Goal: Use online tool/utility: Utilize a website feature to perform a specific function

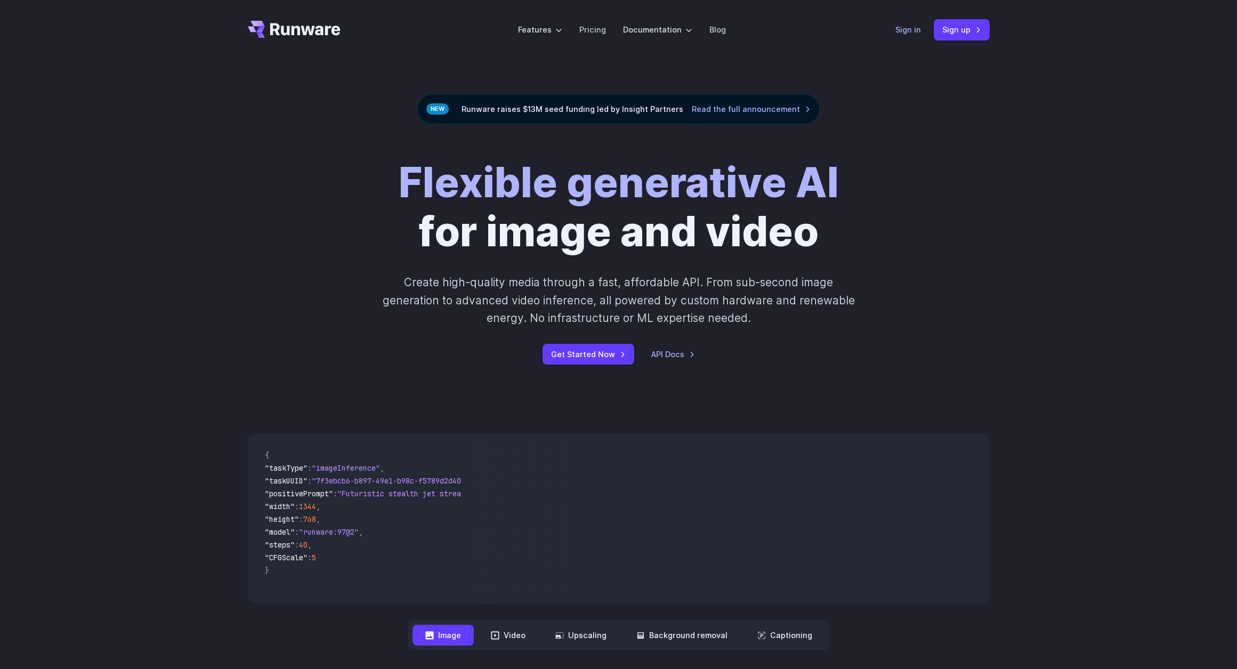
click at [910, 29] on link "Sign in" at bounding box center [908, 29] width 26 height 12
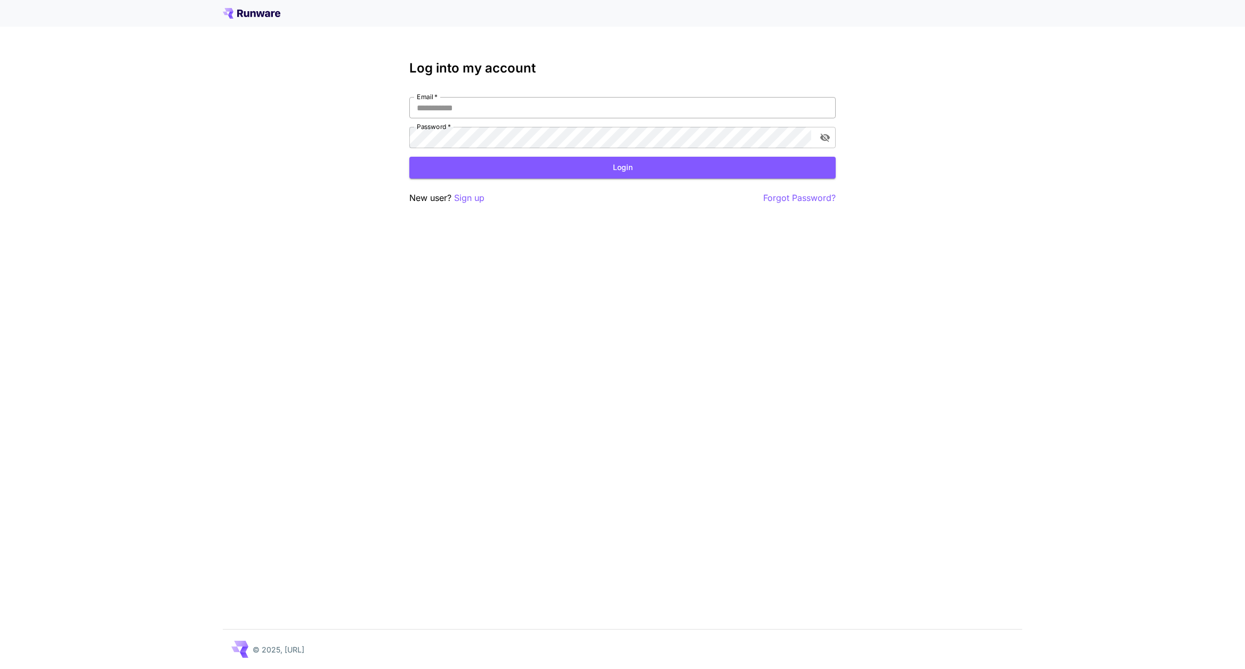
click at [507, 102] on input "Email   *" at bounding box center [622, 107] width 426 height 21
click at [496, 87] on div "Log into my account Email   * Email   * Password   * Password   * Login New use…" at bounding box center [622, 133] width 426 height 144
click at [461, 110] on input "Email   *" at bounding box center [622, 107] width 426 height 21
click at [445, 104] on input "Email   *" at bounding box center [622, 107] width 426 height 21
paste input "**********"
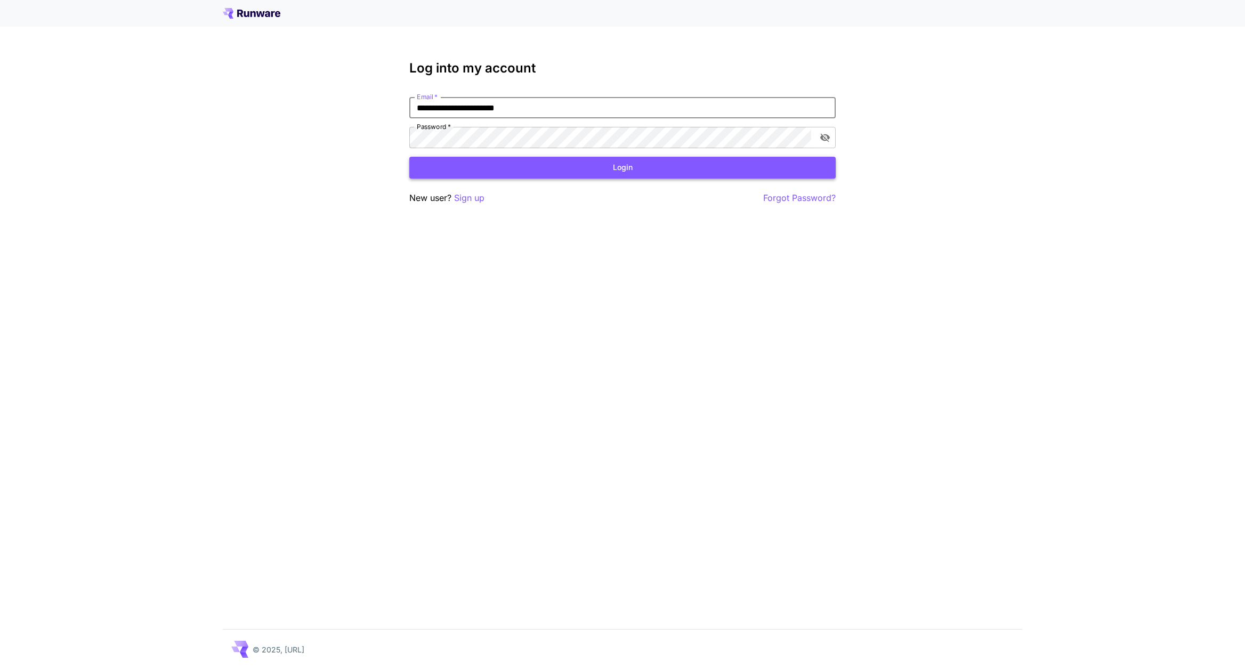
type input "**********"
click at [493, 162] on button "Login" at bounding box center [622, 168] width 426 height 22
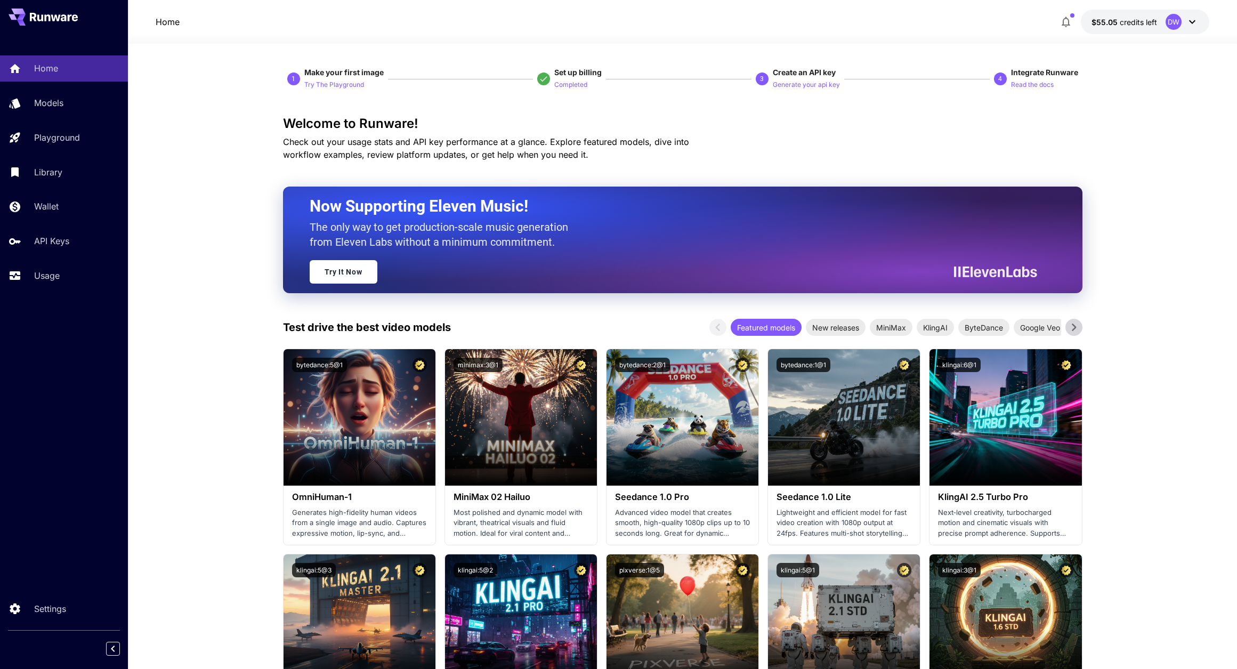
click at [1076, 326] on icon at bounding box center [1074, 327] width 16 height 16
click at [725, 327] on button at bounding box center [717, 327] width 17 height 17
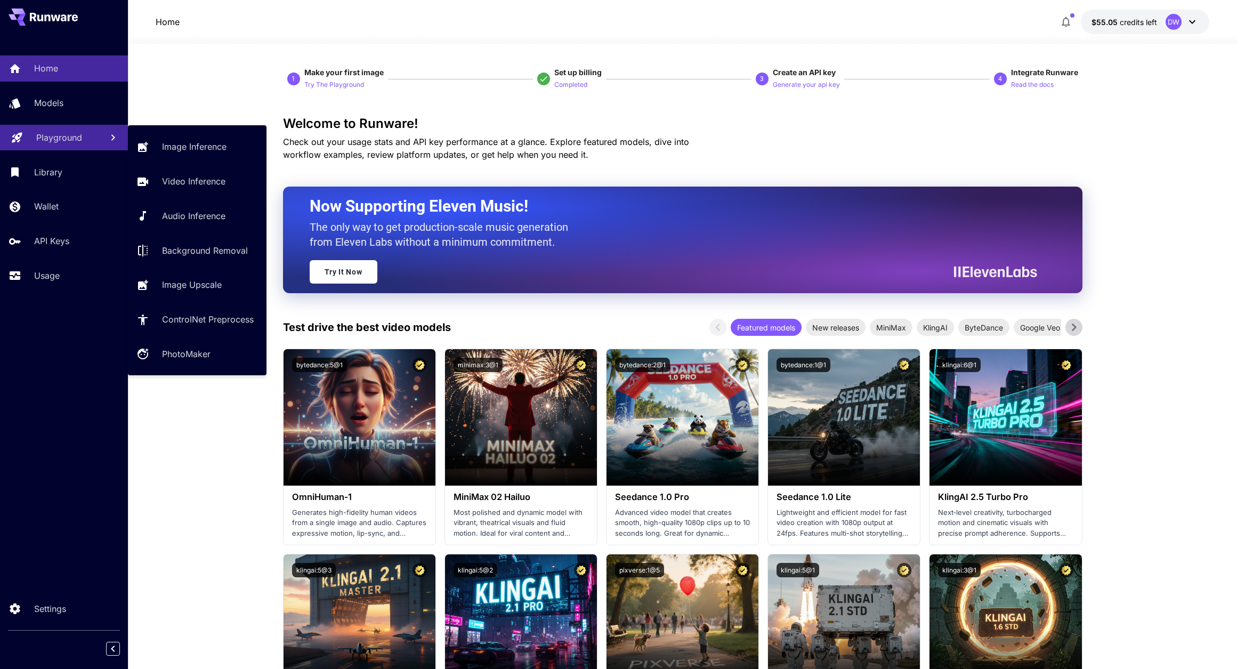
click at [39, 134] on p "Playground" at bounding box center [59, 137] width 46 height 13
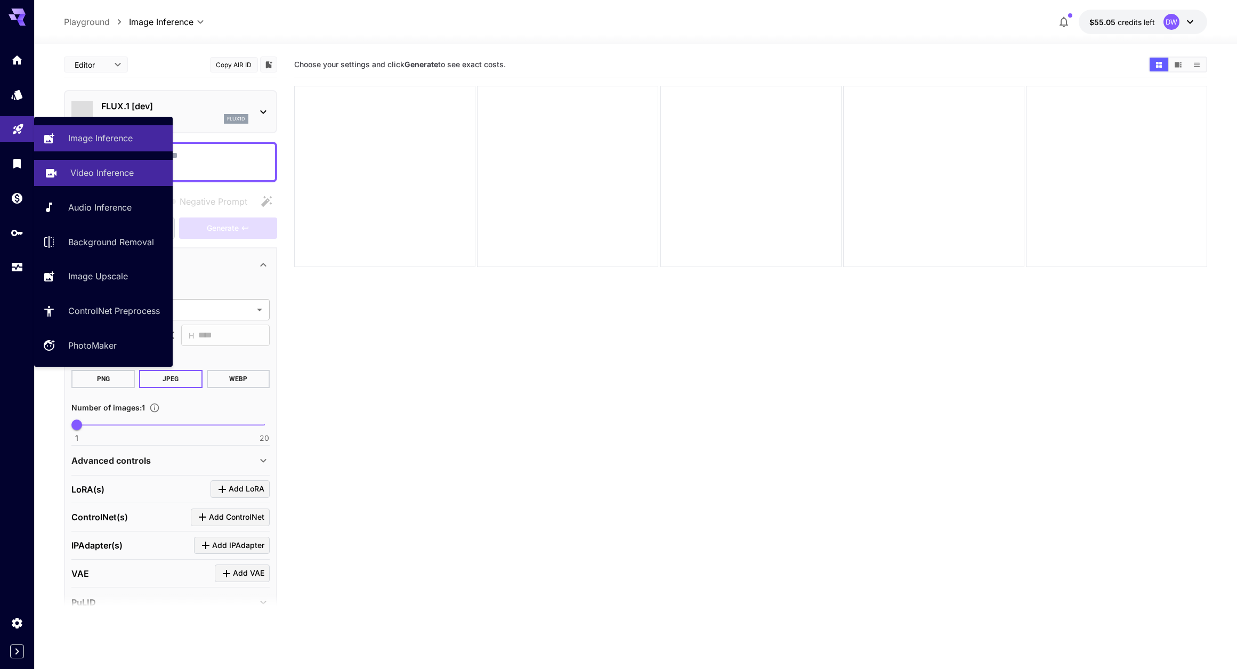
click at [137, 175] on div "Video Inference" at bounding box center [117, 172] width 94 height 13
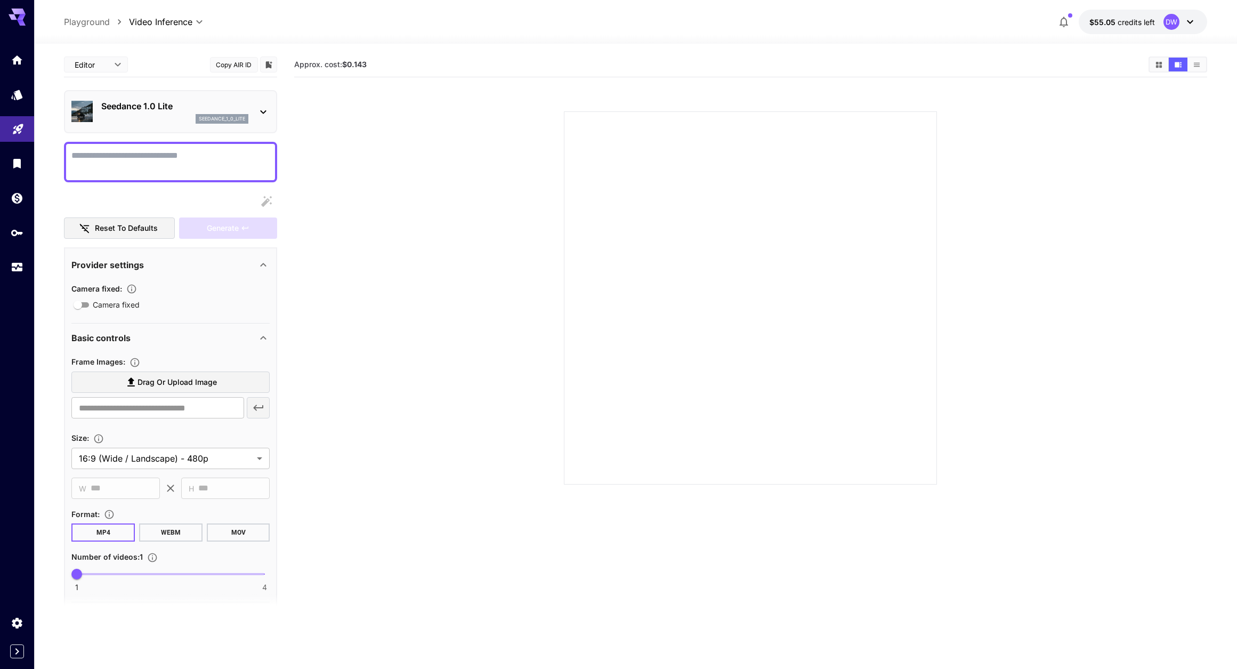
click at [147, 119] on div "seedance_1_0_lite" at bounding box center [174, 119] width 147 height 10
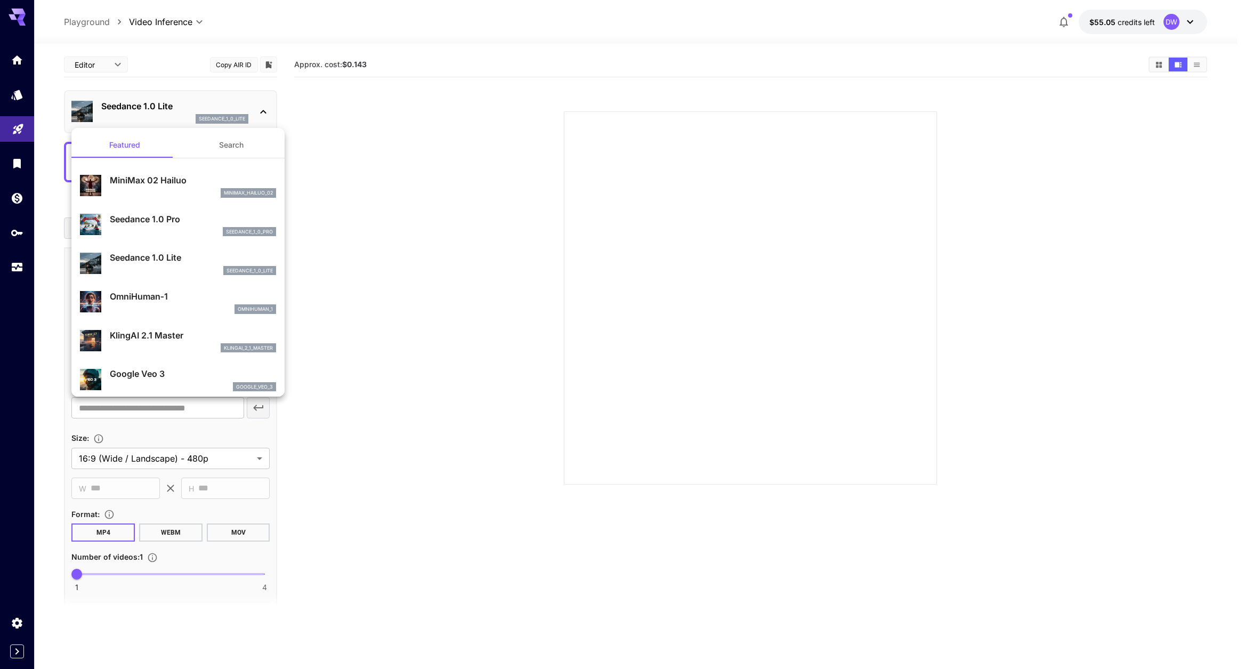
click at [308, 95] on div at bounding box center [622, 334] width 1245 height 669
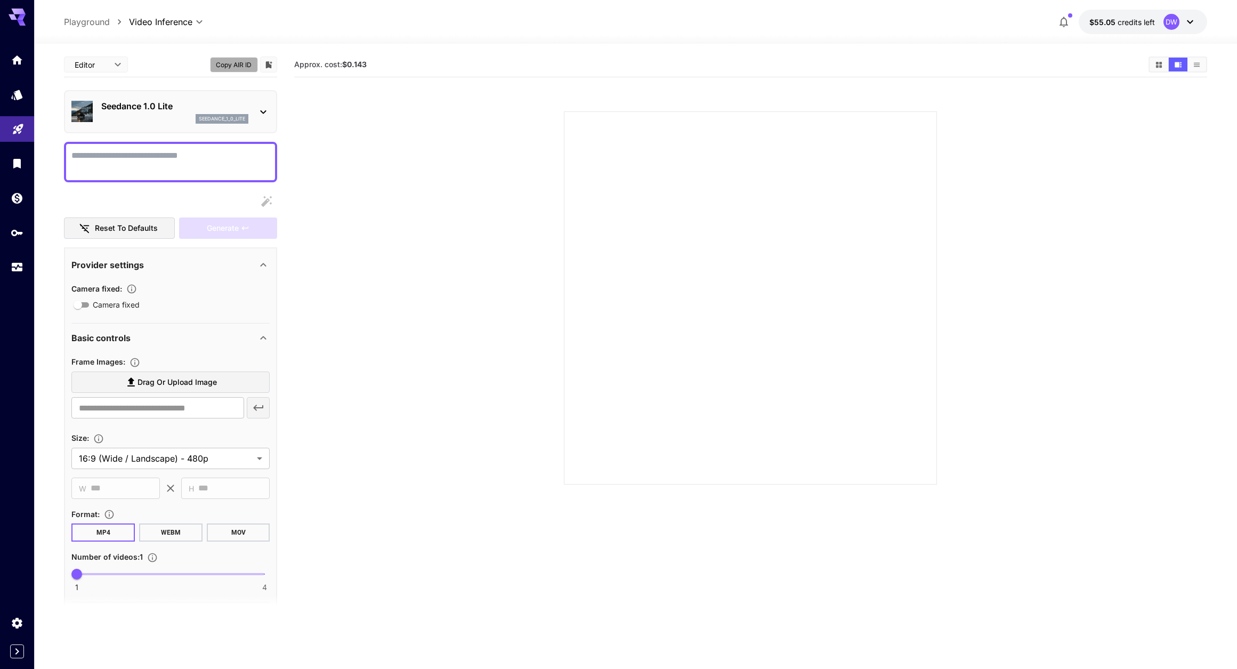
click at [225, 66] on button "Copy AIR ID" at bounding box center [234, 64] width 48 height 15
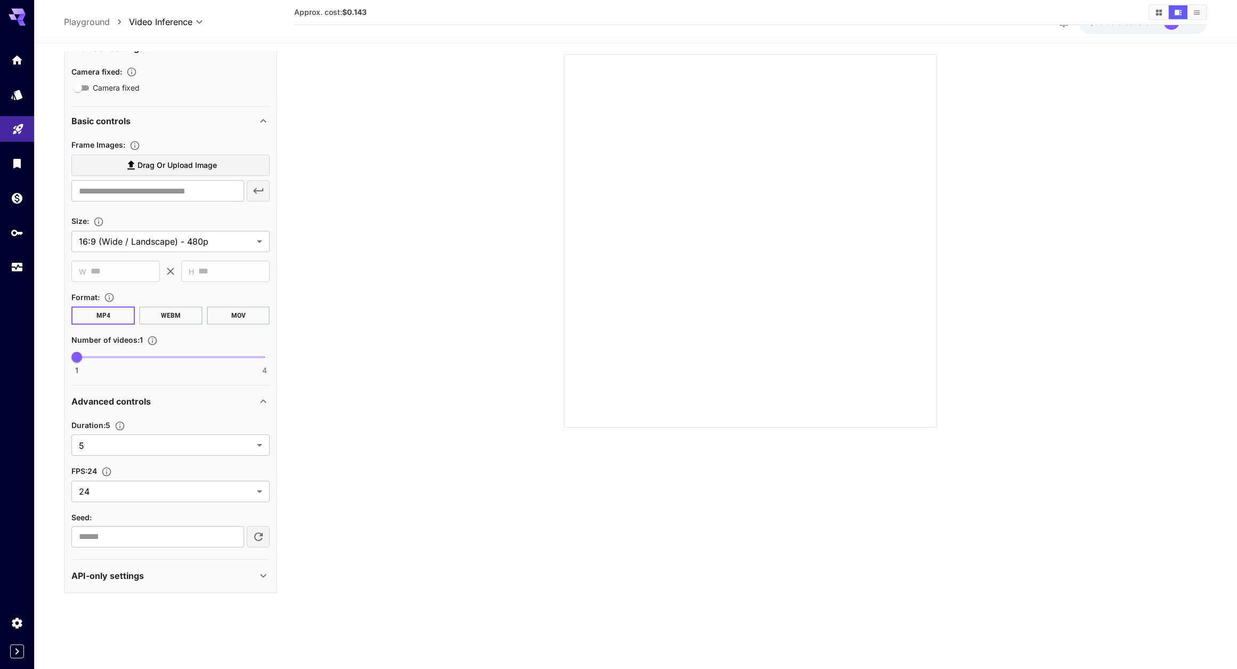
click at [180, 581] on div "API-only settings" at bounding box center [163, 575] width 185 height 13
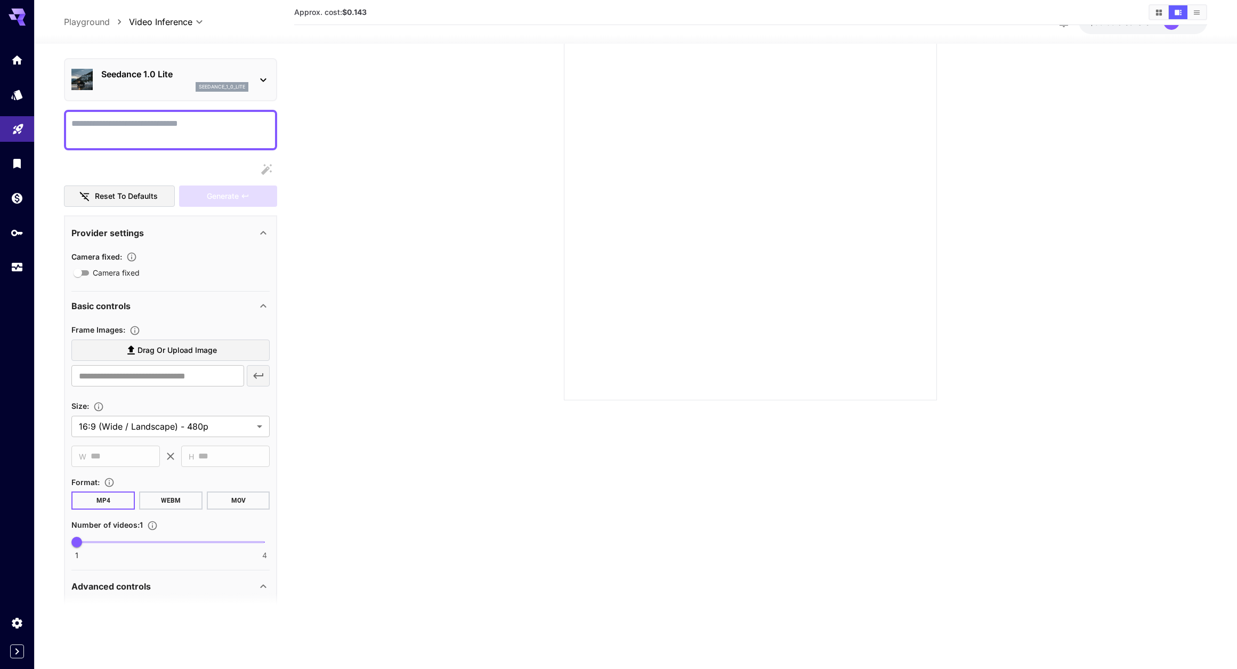
scroll to position [0, 0]
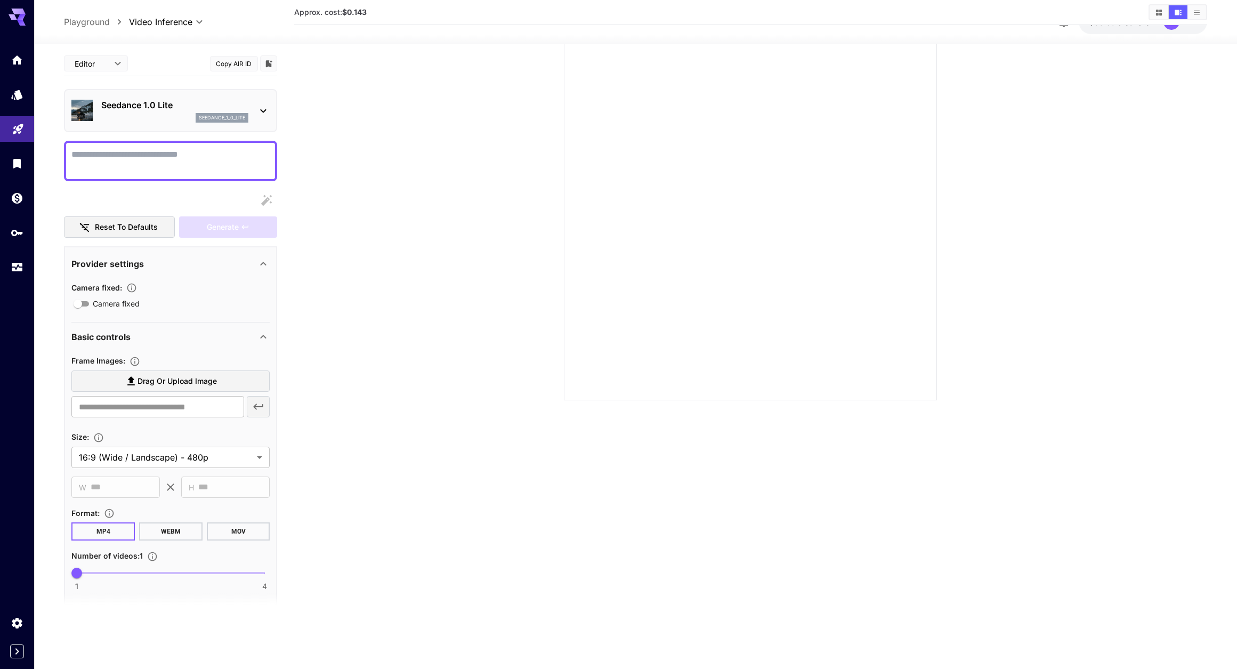
click at [95, 22] on p "Playground" at bounding box center [87, 21] width 46 height 13
type input "**********"
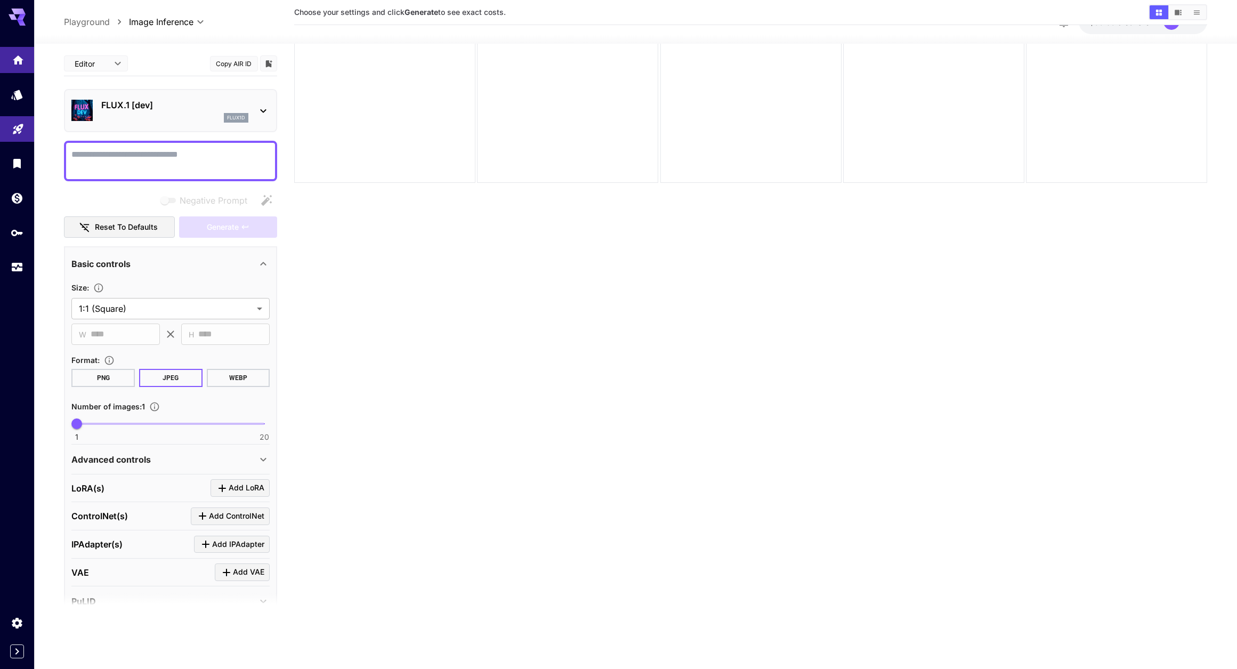
click at [10, 55] on link at bounding box center [17, 60] width 34 height 26
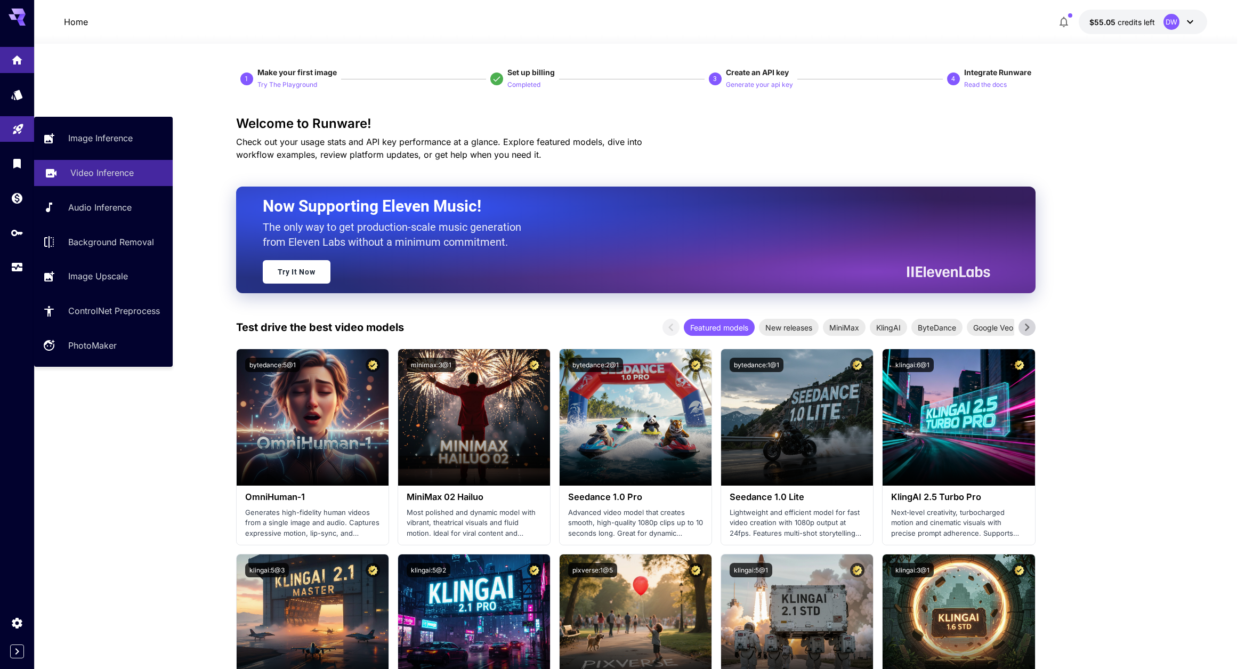
click at [89, 173] on p "Video Inference" at bounding box center [101, 172] width 63 height 13
